Goal: Task Accomplishment & Management: Use online tool/utility

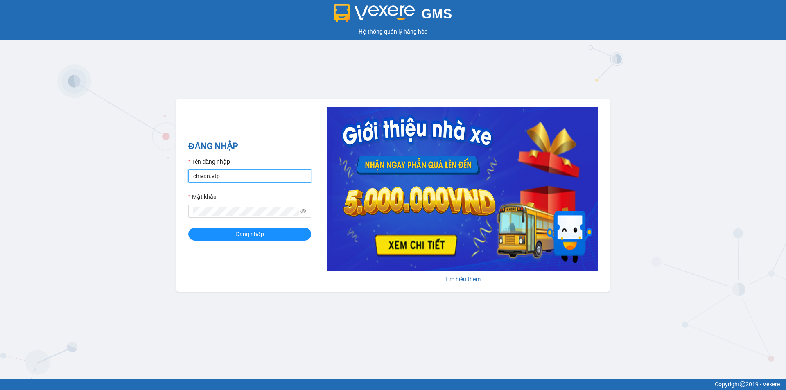
click at [253, 181] on input "chivan.vtp" at bounding box center [249, 176] width 123 height 13
type input "hung.vtp"
click at [188, 228] on button "Đăng nhập" at bounding box center [249, 234] width 123 height 13
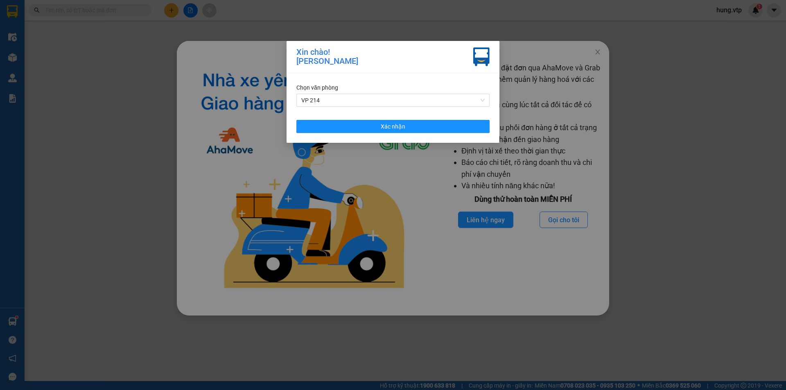
drag, startPoint x: 611, startPoint y: -36, endPoint x: 786, endPoint y: -36, distance: 174.8
click at [786, 0] on html "Kết quả tìm kiếm ( 0 ) Bộ lọc No Data hung.vtp 1 Điều hành xe Kho hàng mới Quản…" at bounding box center [393, 195] width 786 height 390
